Goal: Transaction & Acquisition: Purchase product/service

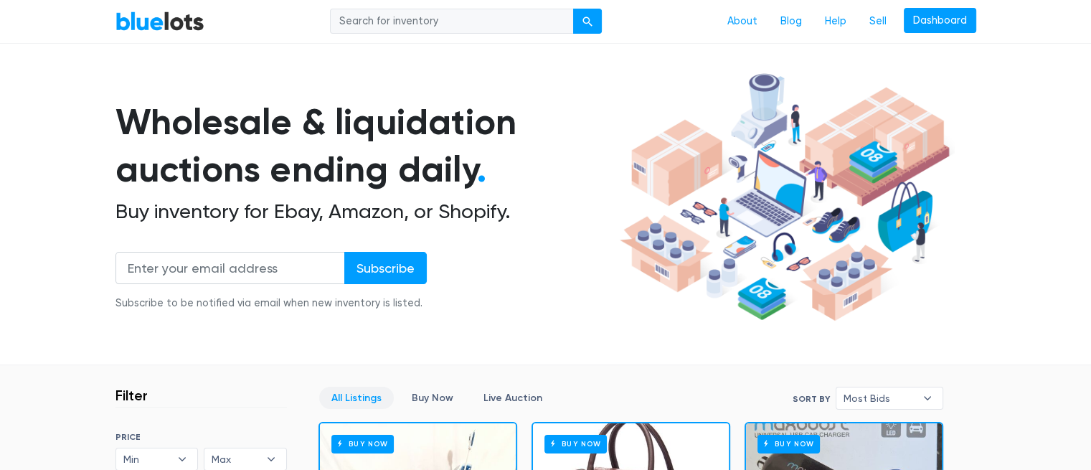
scroll to position [143, 0]
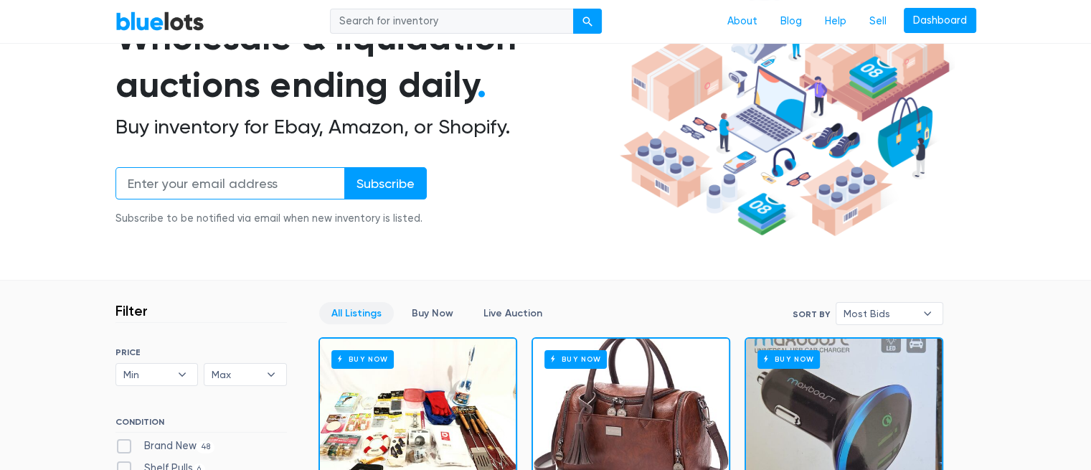
click at [207, 183] on input "email" at bounding box center [229, 183] width 229 height 32
type input "Joelsim77@gmail.com"
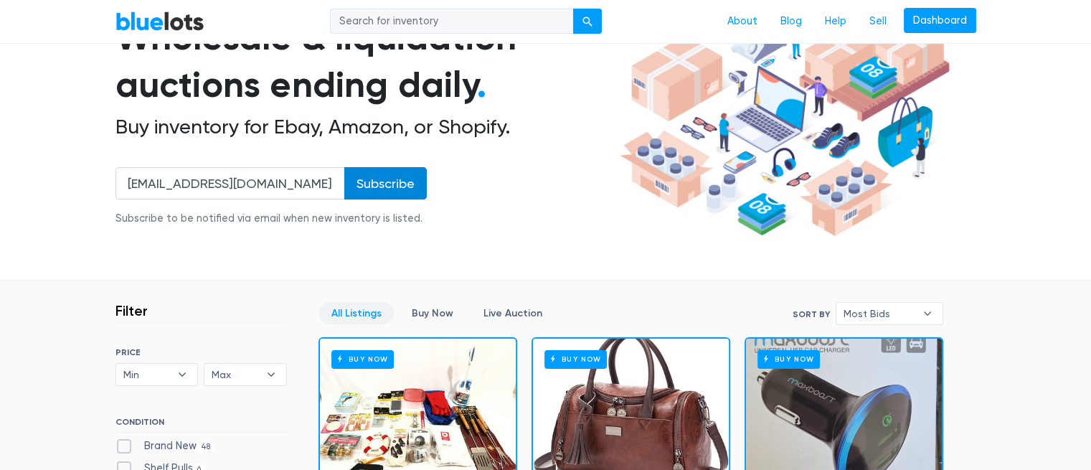
click at [410, 189] on input "Subscribe" at bounding box center [385, 183] width 82 height 32
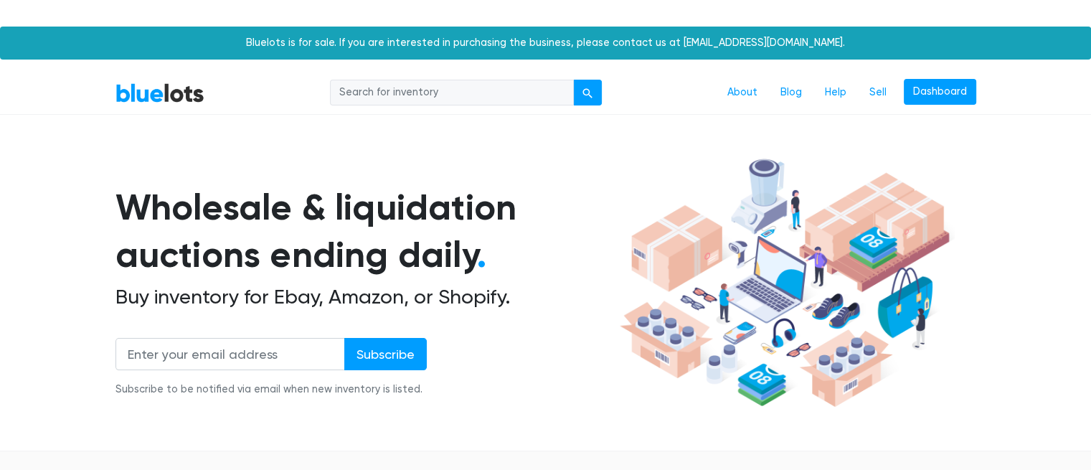
click at [397, 110] on nav "BlueLots About Blog Help Sell Dashboard" at bounding box center [545, 93] width 1091 height 44
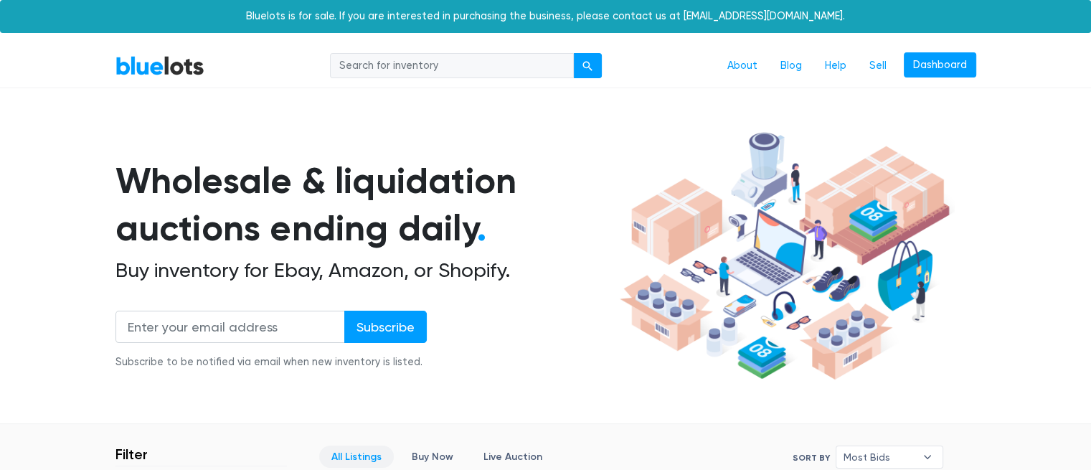
click at [354, 69] on input "search" at bounding box center [452, 66] width 244 height 26
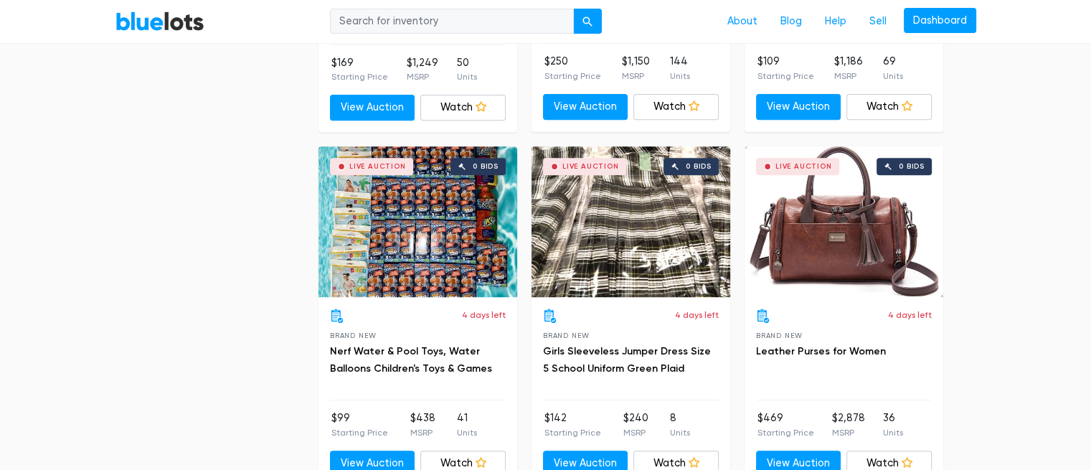
scroll to position [5665, 0]
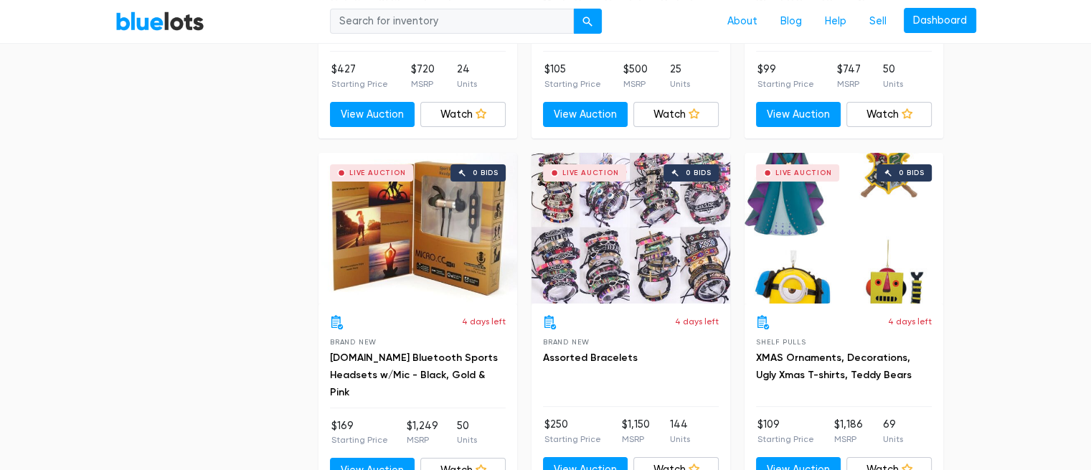
click at [497, 22] on input "search" at bounding box center [452, 22] width 244 height 26
type input "pallets"
click at [573, 9] on button "submit" at bounding box center [587, 22] width 29 height 26
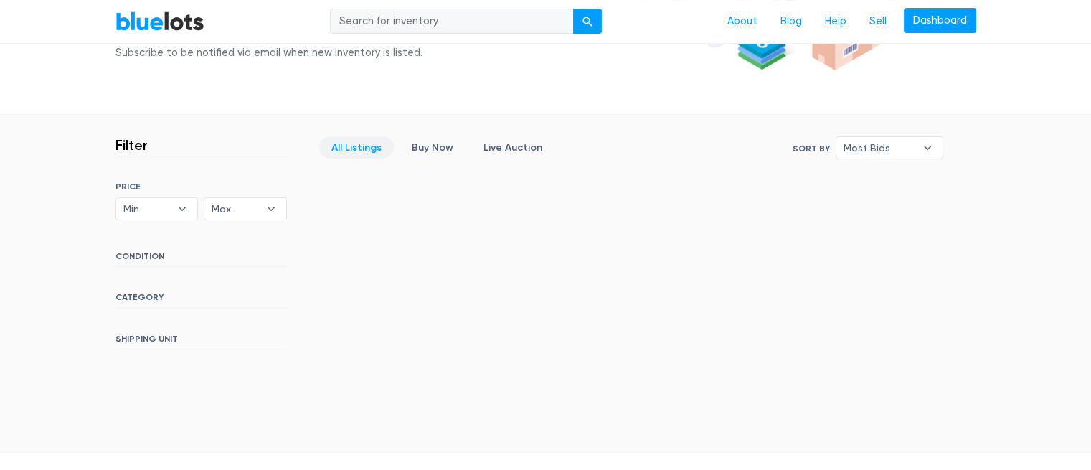
scroll to position [237, 0]
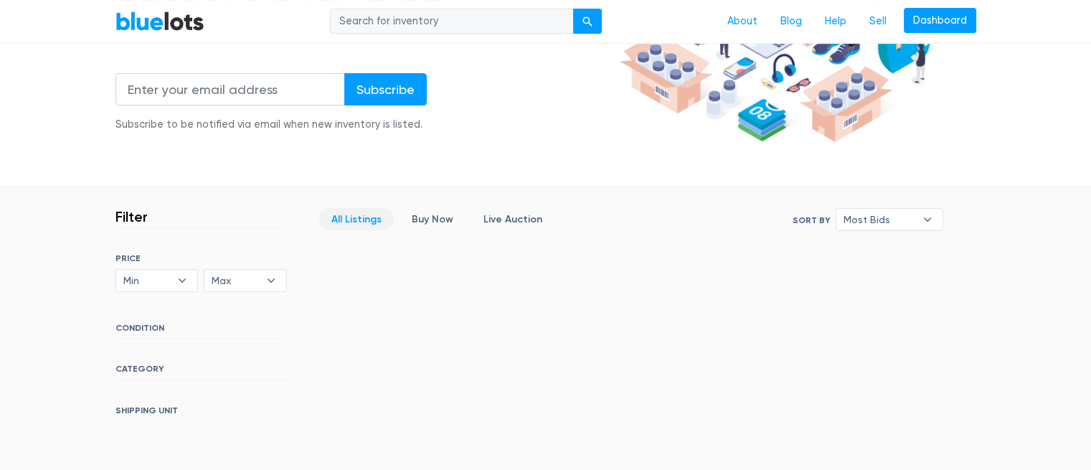
click at [344, 219] on link "All Listings" at bounding box center [356, 219] width 75 height 22
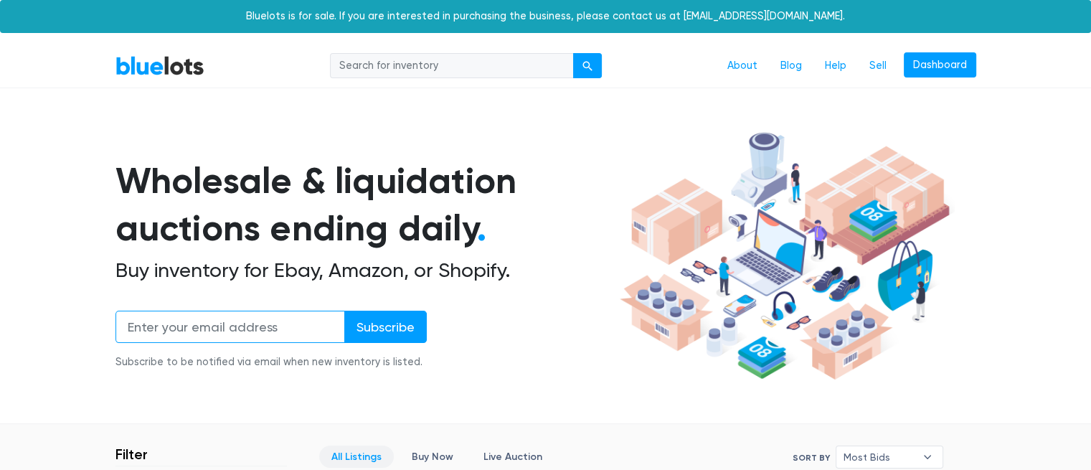
click at [199, 329] on input "email" at bounding box center [229, 326] width 229 height 32
type input "Joelsim77@gmail.com"
drag, startPoint x: 354, startPoint y: 324, endPoint x: 367, endPoint y: 325, distance: 13.6
click at [366, 325] on input "Subscribe" at bounding box center [385, 326] width 82 height 32
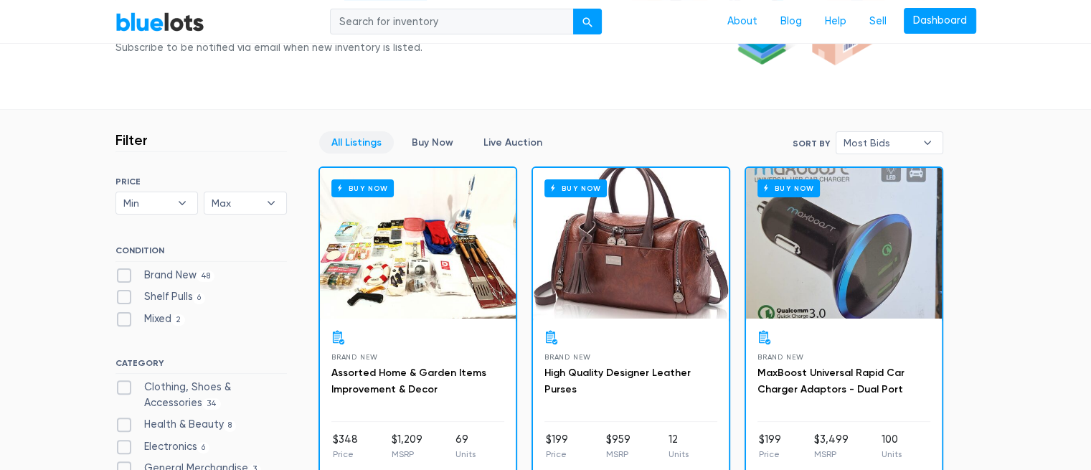
scroll to position [287, 0]
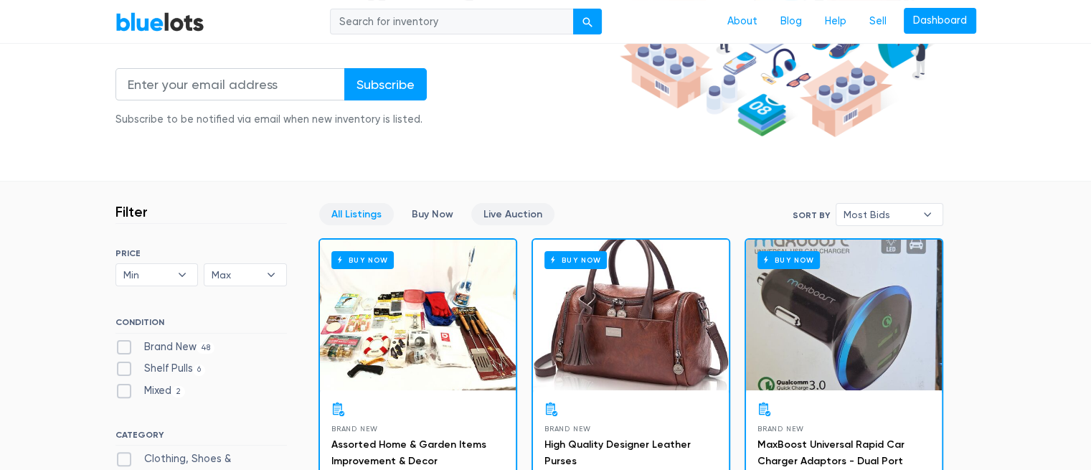
click at [496, 212] on link "Live Auction" at bounding box center [512, 214] width 83 height 22
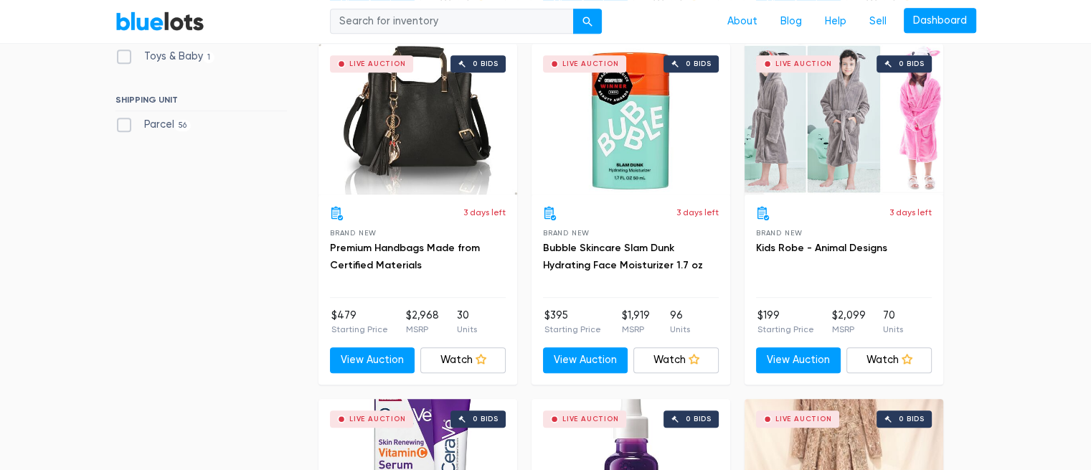
scroll to position [673, 0]
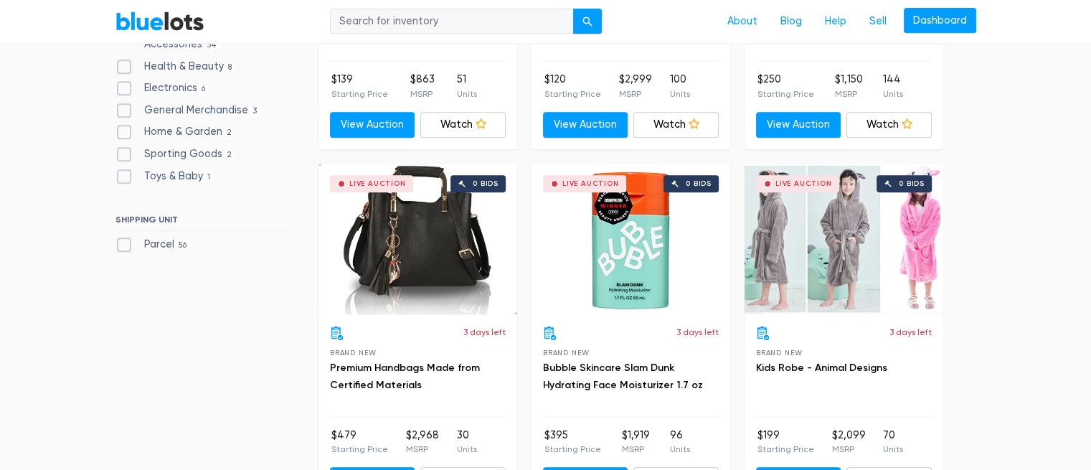
click at [417, 227] on div "Live Auction 0 bids" at bounding box center [417, 238] width 199 height 151
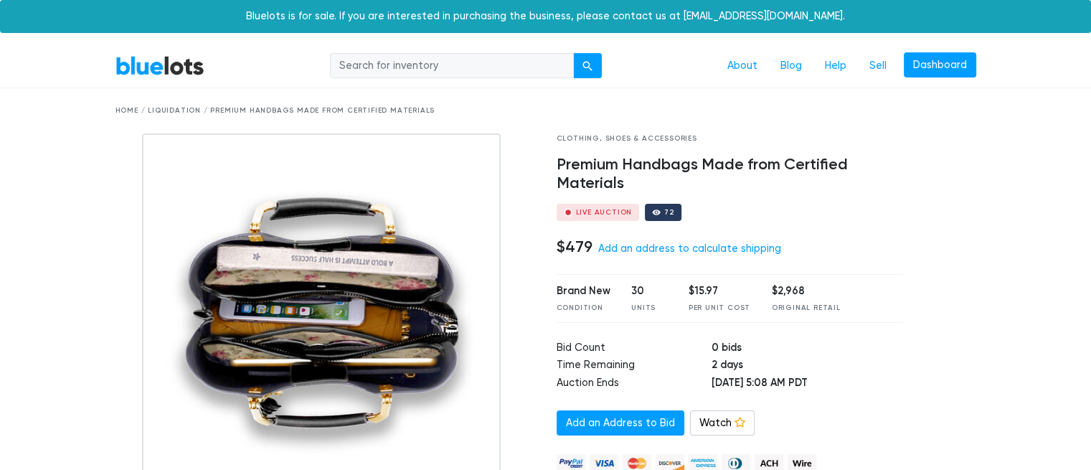
click at [457, 64] on input "search" at bounding box center [452, 66] width 244 height 26
type input "pallets"
click at [126, 108] on div "Home / Liquidation / Premium Handbags Made from Certified Materials" at bounding box center [545, 110] width 860 height 11
click at [120, 113] on div "Home / Liquidation / Premium Handbags Made from Certified Materials" at bounding box center [545, 110] width 860 height 11
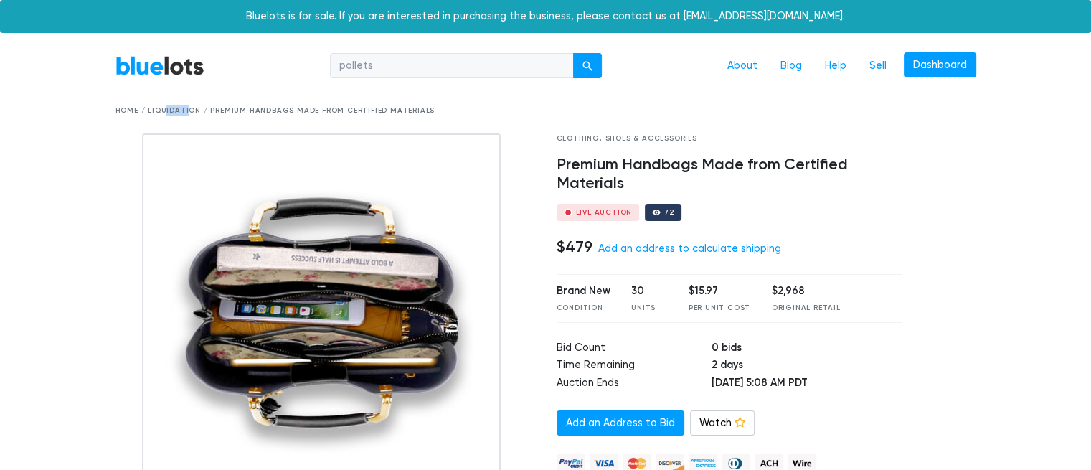
click at [120, 113] on div "Home / Liquidation / Premium Handbags Made from Certified Materials" at bounding box center [545, 110] width 860 height 11
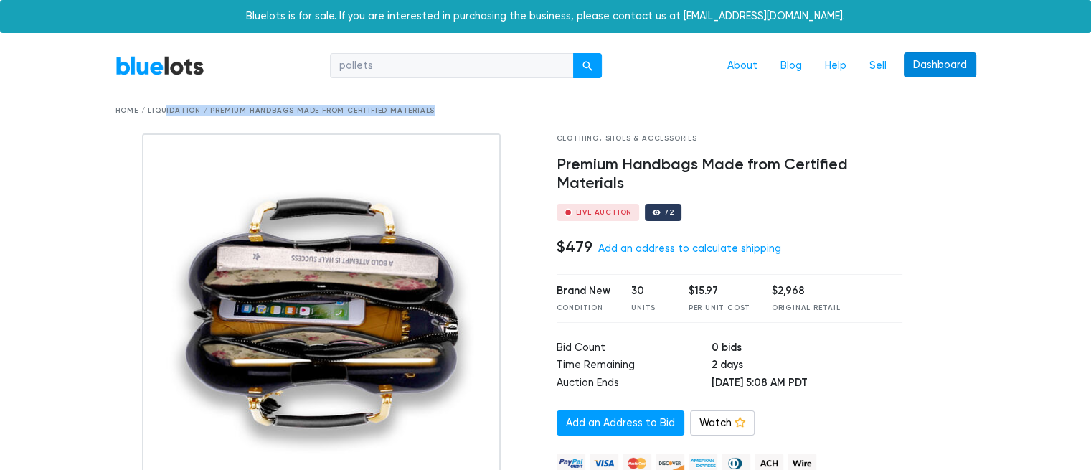
click at [940, 60] on link "Dashboard" at bounding box center [940, 65] width 72 height 26
click at [941, 60] on link "Dashboard" at bounding box center [940, 65] width 72 height 26
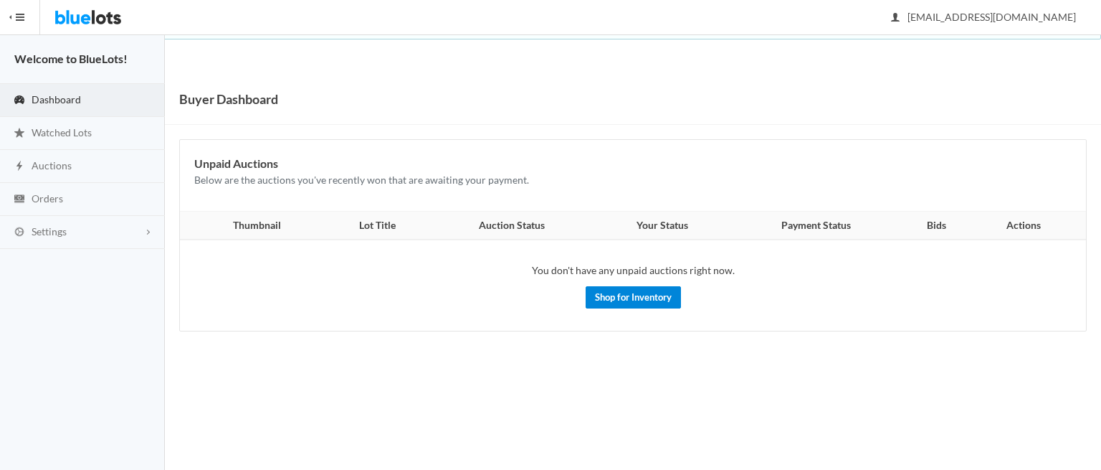
click at [655, 300] on link "Shop for Inventory" at bounding box center [633, 297] width 95 height 22
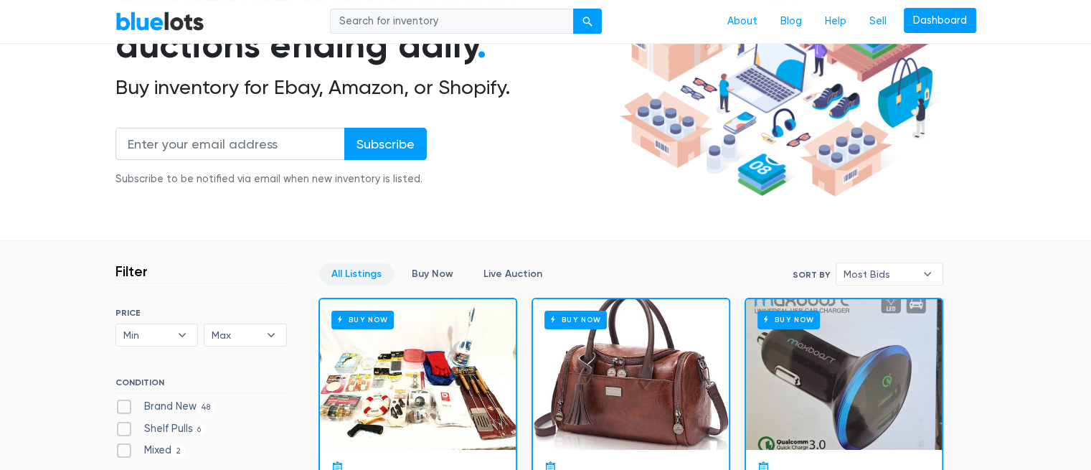
scroll to position [287, 0]
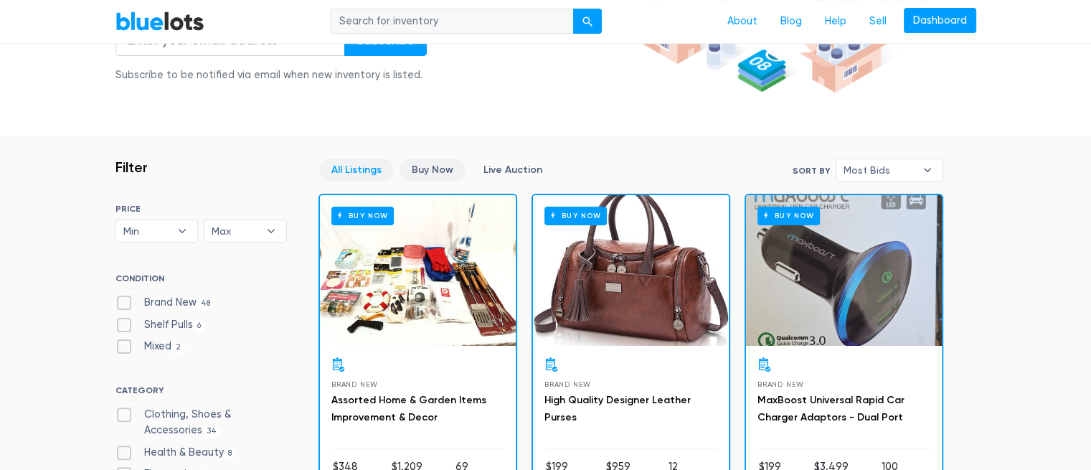
click at [427, 174] on link "Buy Now" at bounding box center [432, 169] width 66 height 22
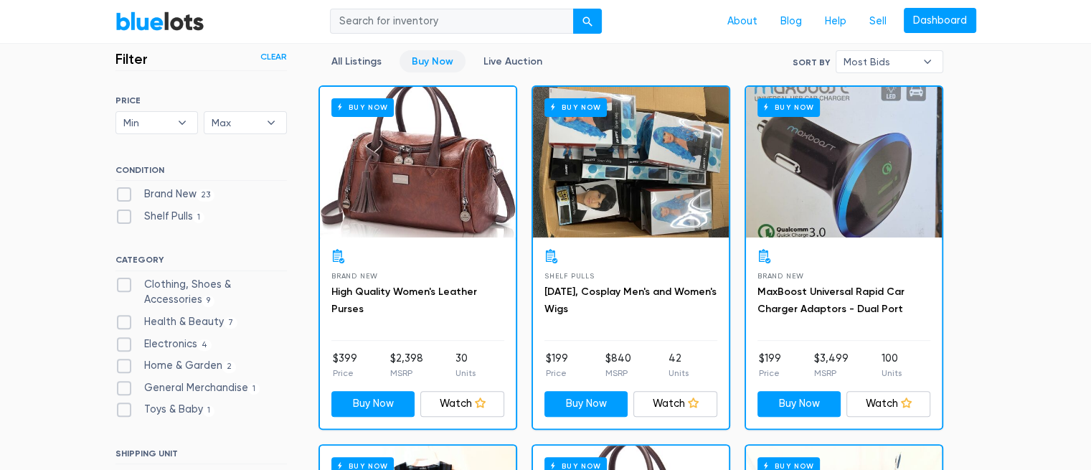
scroll to position [511, 0]
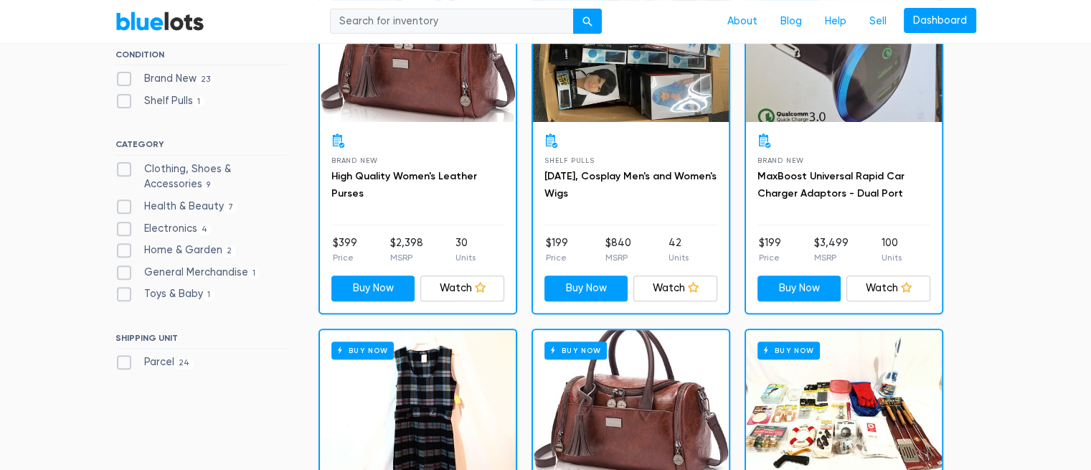
click at [126, 77] on label "Brand New 23" at bounding box center [165, 79] width 100 height 16
click at [125, 77] on New"] "Brand New 23" at bounding box center [119, 75] width 9 height 9
checkbox New"] "true"
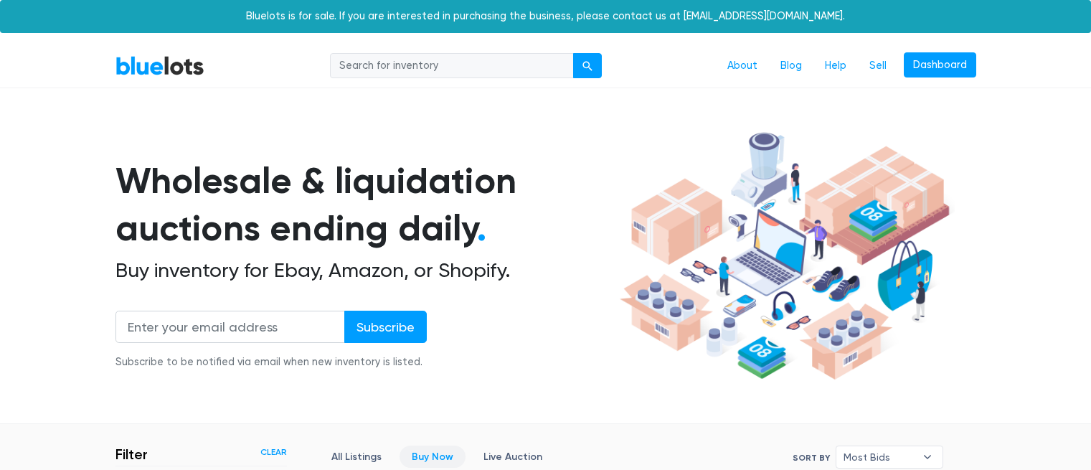
scroll to position [386, 0]
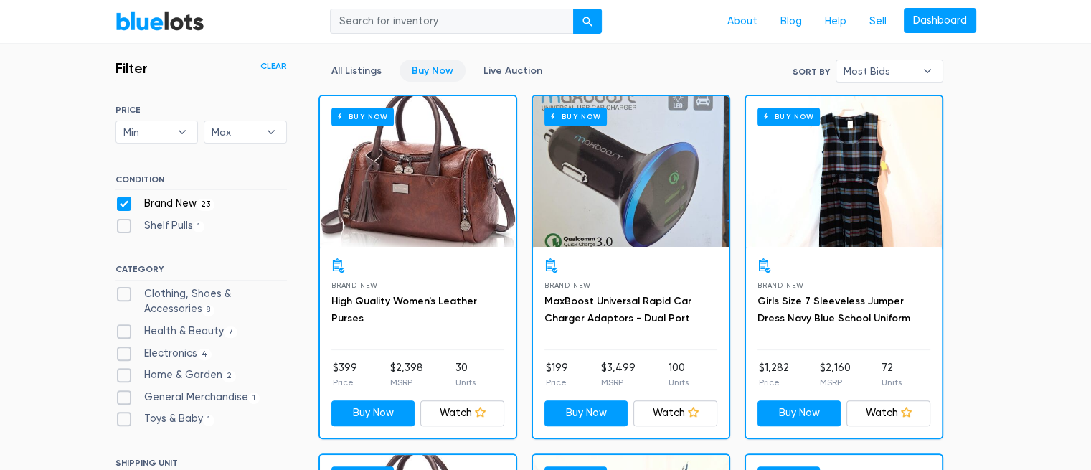
click at [134, 224] on label "Shelf Pulls 1" at bounding box center [160, 226] width 90 height 16
click at [125, 224] on Pulls"] "Shelf Pulls 1" at bounding box center [119, 222] width 9 height 9
checkbox Pulls"] "true"
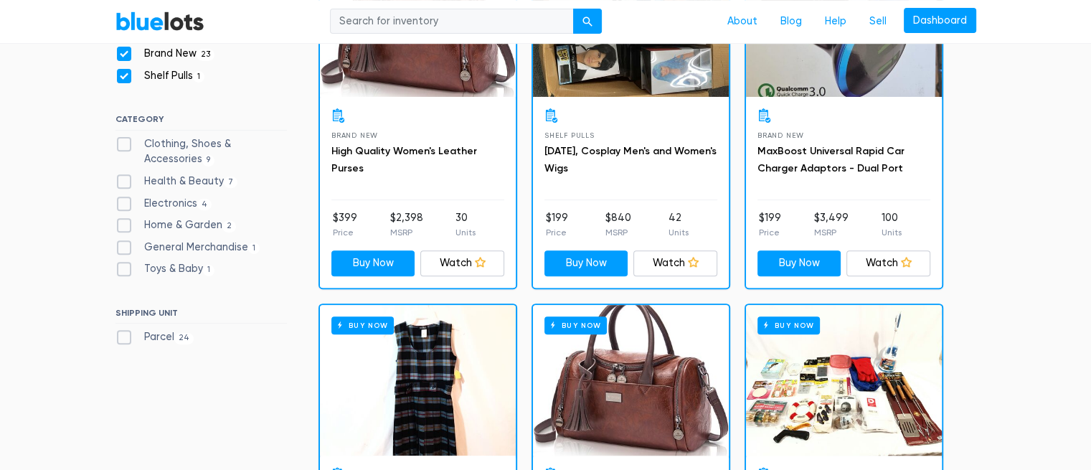
scroll to position [529, 0]
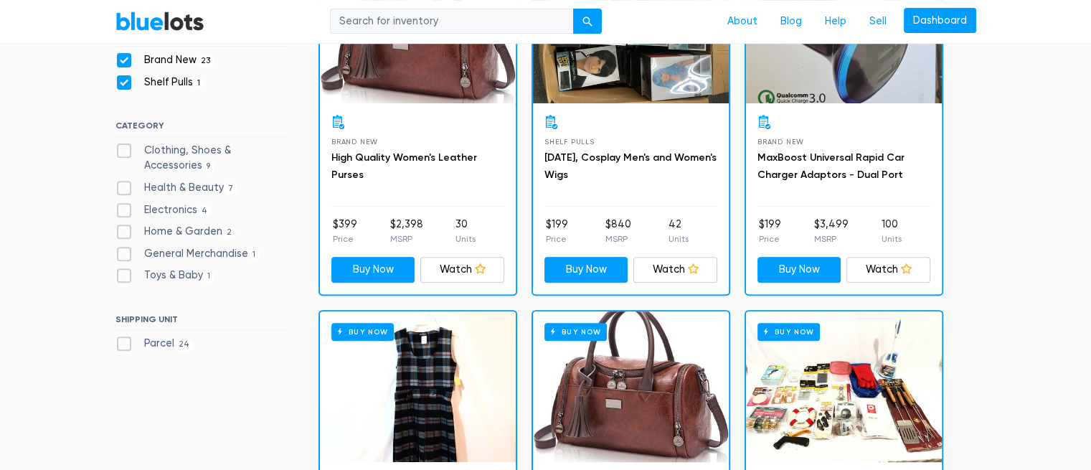
click at [120, 204] on label "Electronics 4" at bounding box center [163, 210] width 97 height 16
click at [120, 204] on input "Electronics 4" at bounding box center [119, 206] width 9 height 9
checkbox input "true"
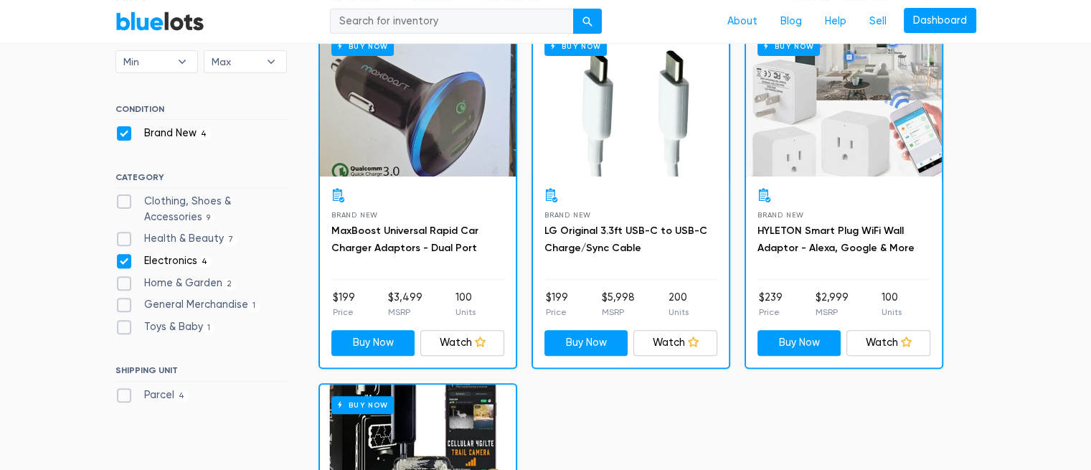
scroll to position [601, 0]
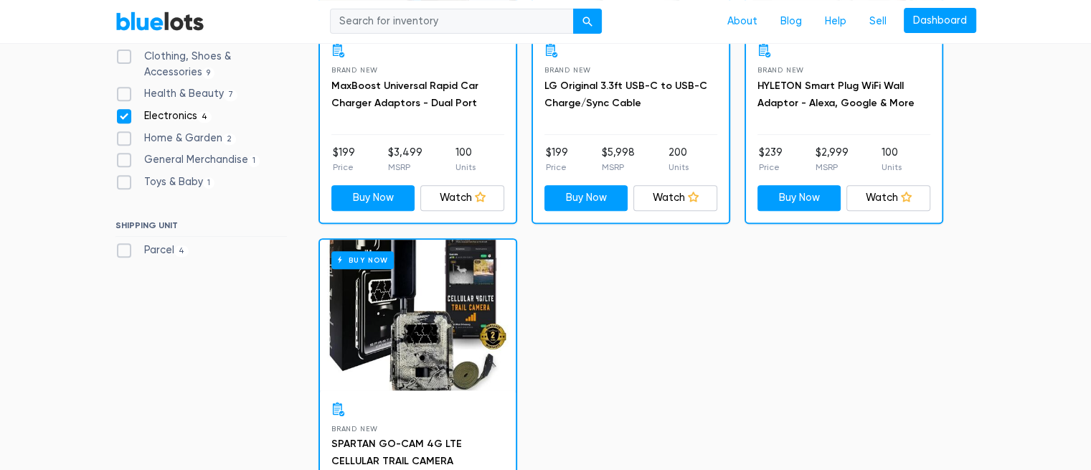
click at [125, 161] on label "General Merchandise 1" at bounding box center [187, 160] width 145 height 16
click at [125, 161] on Merchandise"] "General Merchandise 1" at bounding box center [119, 156] width 9 height 9
checkbox Merchandise"] "true"
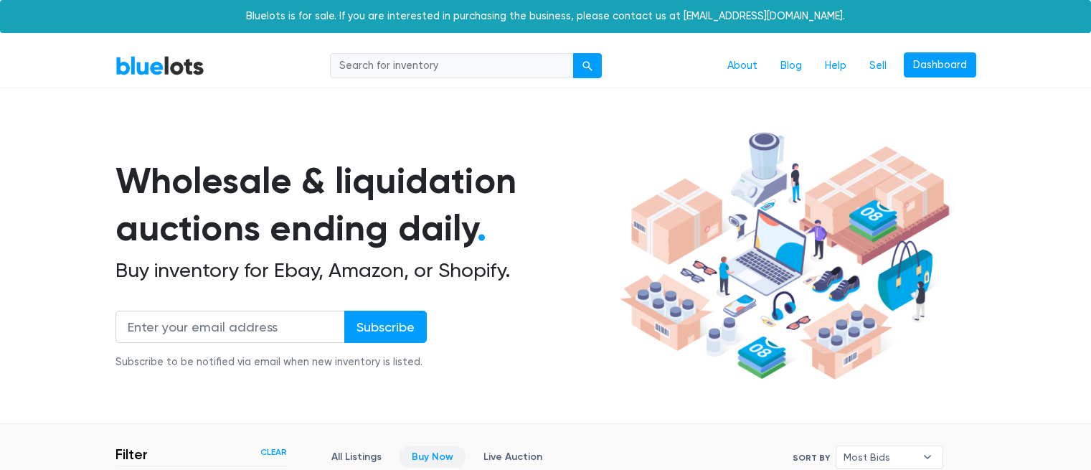
scroll to position [386, 0]
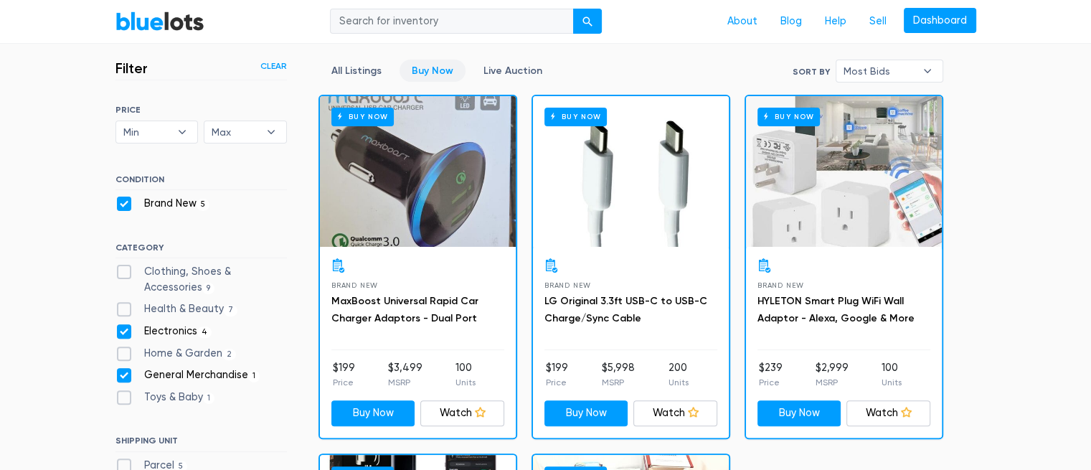
drag, startPoint x: 130, startPoint y: 355, endPoint x: 127, endPoint y: 346, distance: 9.1
click at [131, 355] on label "Home & Garden 2" at bounding box center [175, 354] width 121 height 16
click at [125, 355] on Garden"] "Home & Garden 2" at bounding box center [119, 350] width 9 height 9
checkbox Garden"] "true"
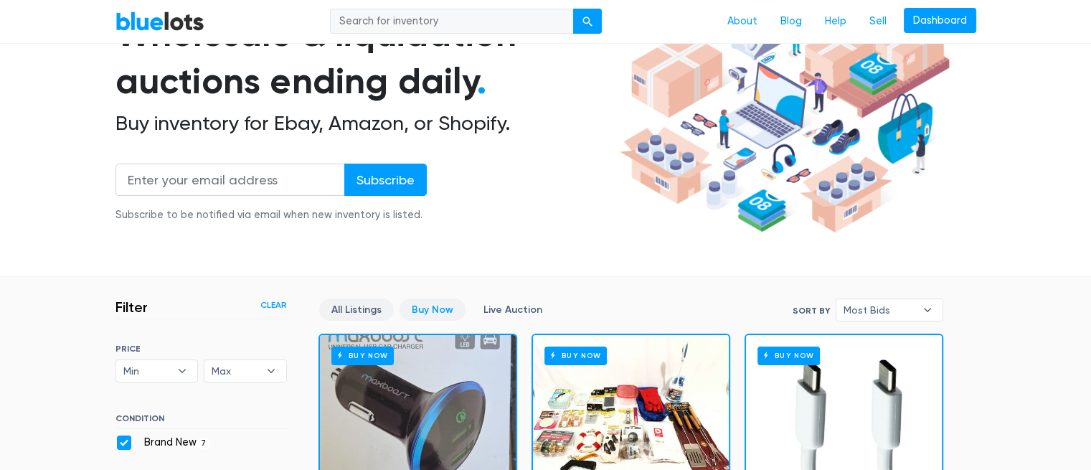
scroll to position [231, 0]
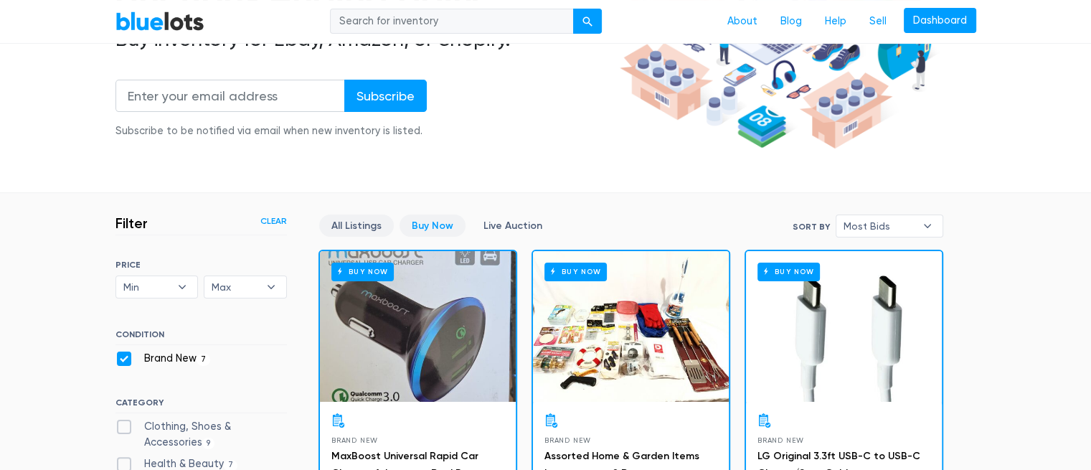
click at [345, 229] on link "All Listings" at bounding box center [356, 225] width 75 height 22
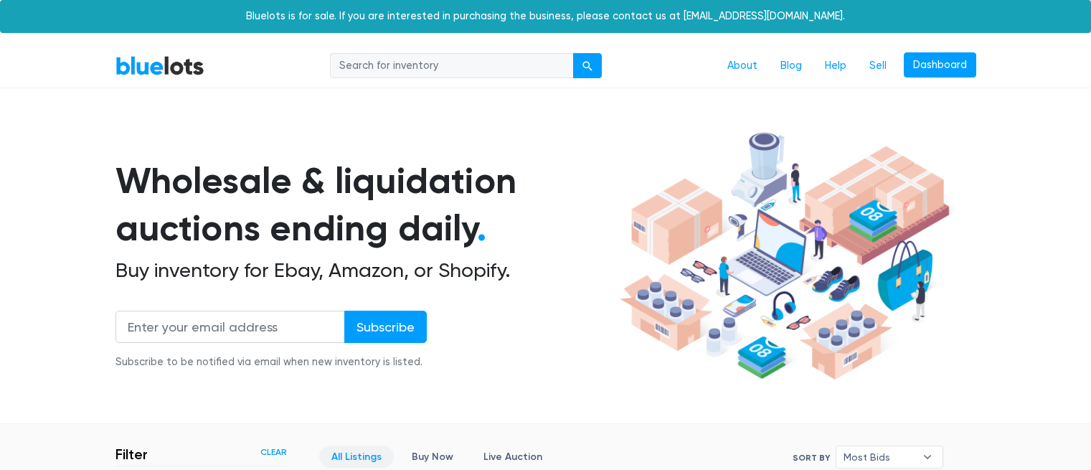
scroll to position [386, 0]
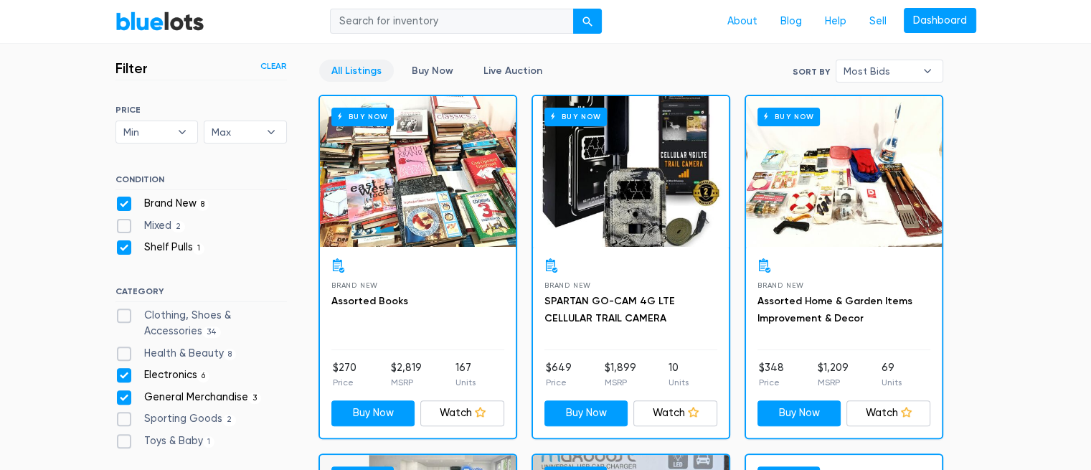
click at [123, 228] on label "Mixed 2" at bounding box center [150, 226] width 70 height 16
click at [123, 227] on input "Mixed 2" at bounding box center [119, 222] width 9 height 9
checkbox input "true"
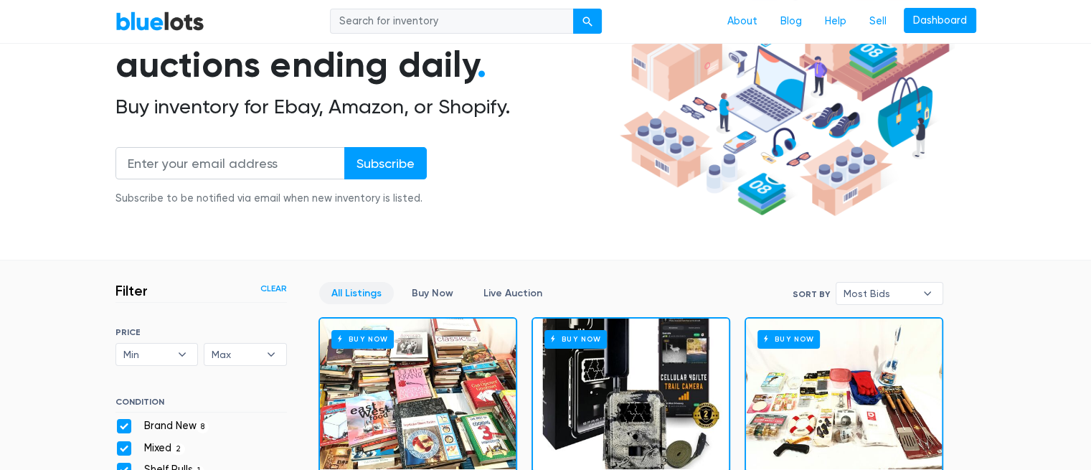
scroll to position [287, 0]
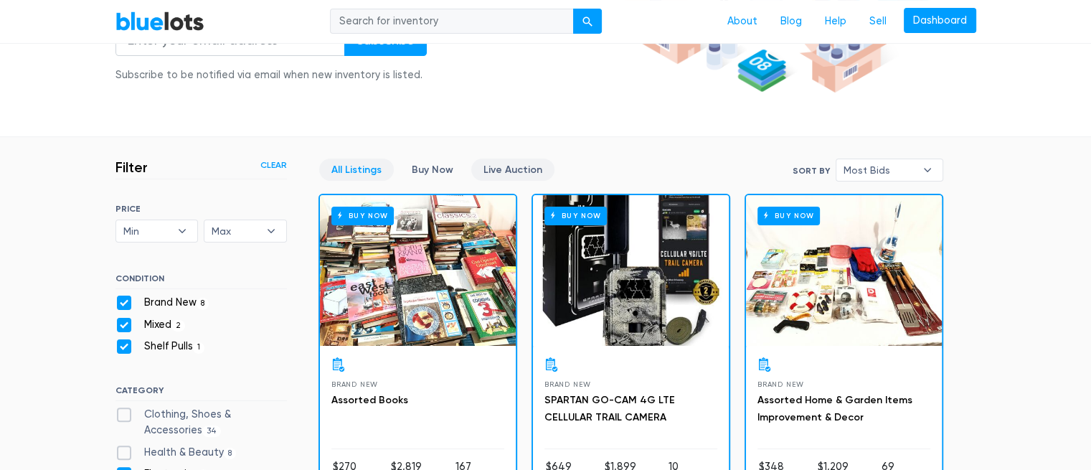
click at [500, 161] on link "Live Auction" at bounding box center [512, 169] width 83 height 22
